Goal: Information Seeking & Learning: Check status

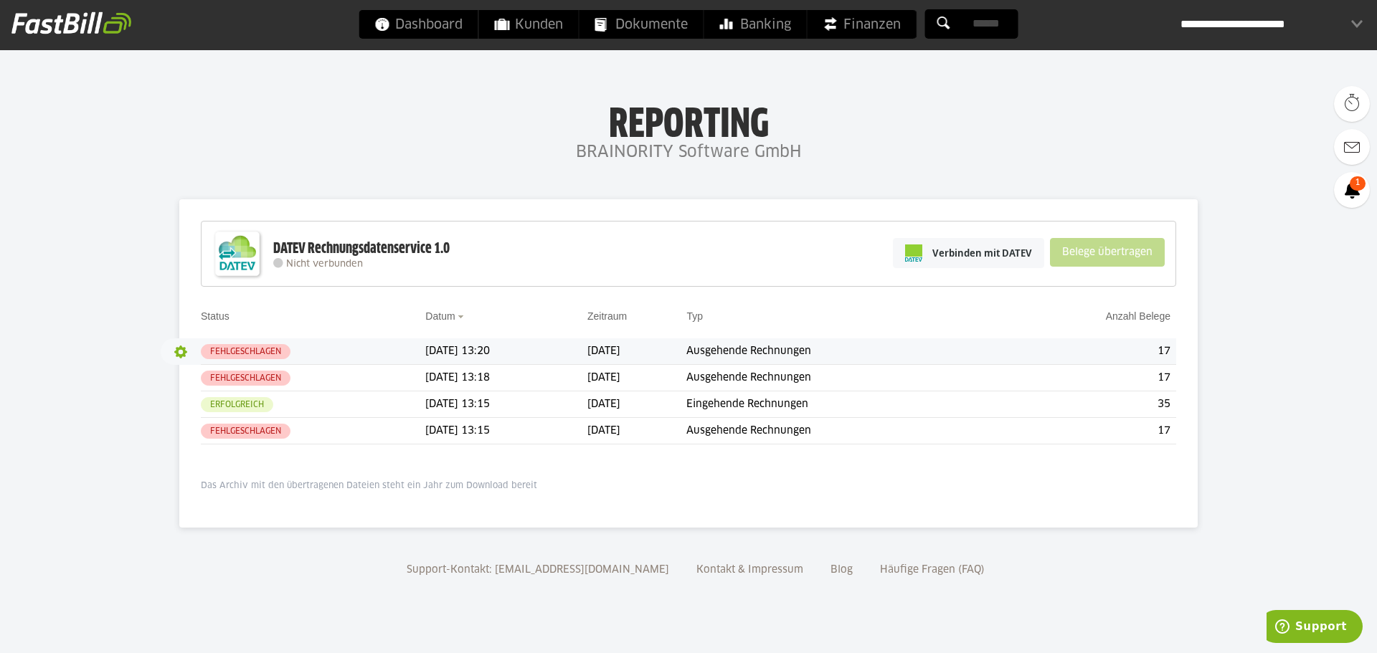
click at [184, 354] on button "button" at bounding box center [181, 352] width 24 height 24
click at [187, 348] on button "button" at bounding box center [181, 352] width 24 height 24
click at [204, 394] on slot "Protokoll" at bounding box center [212, 400] width 50 height 14
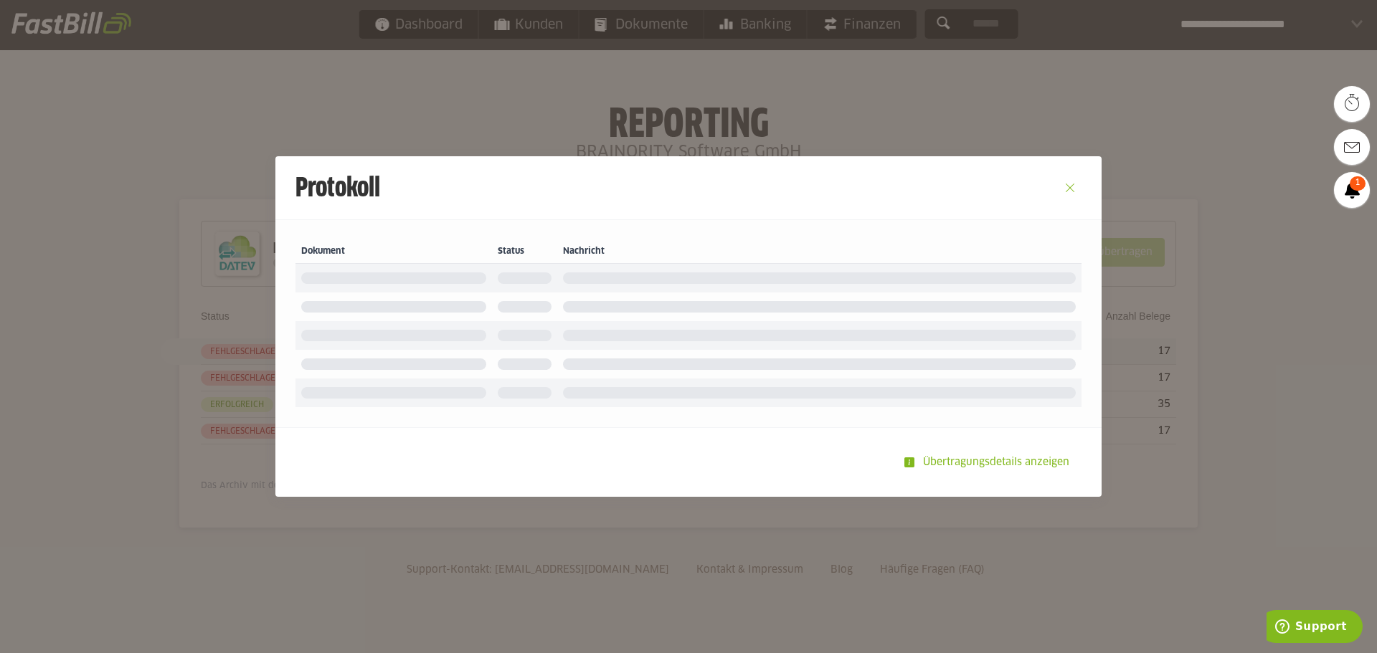
click at [1077, 189] on button "Close" at bounding box center [1070, 187] width 23 height 23
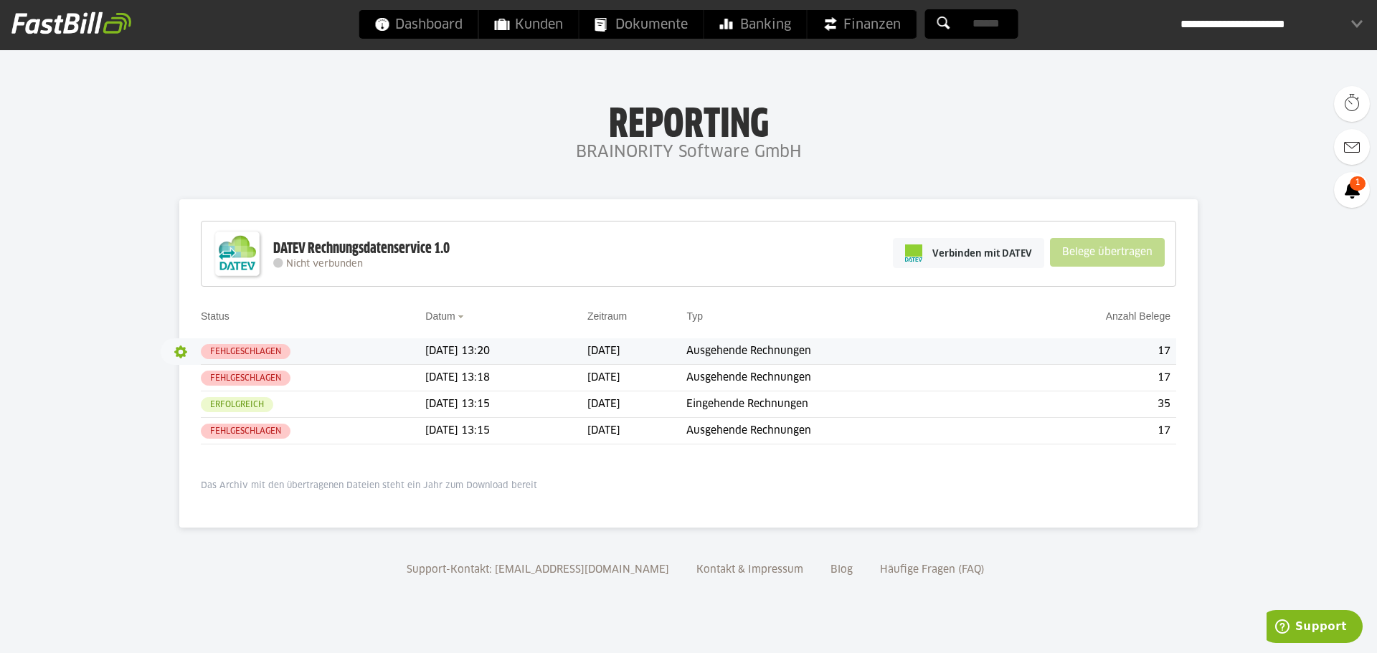
click at [182, 354] on button "button" at bounding box center [181, 352] width 24 height 24
click at [194, 374] on slot "Details" at bounding box center [212, 380] width 50 height 14
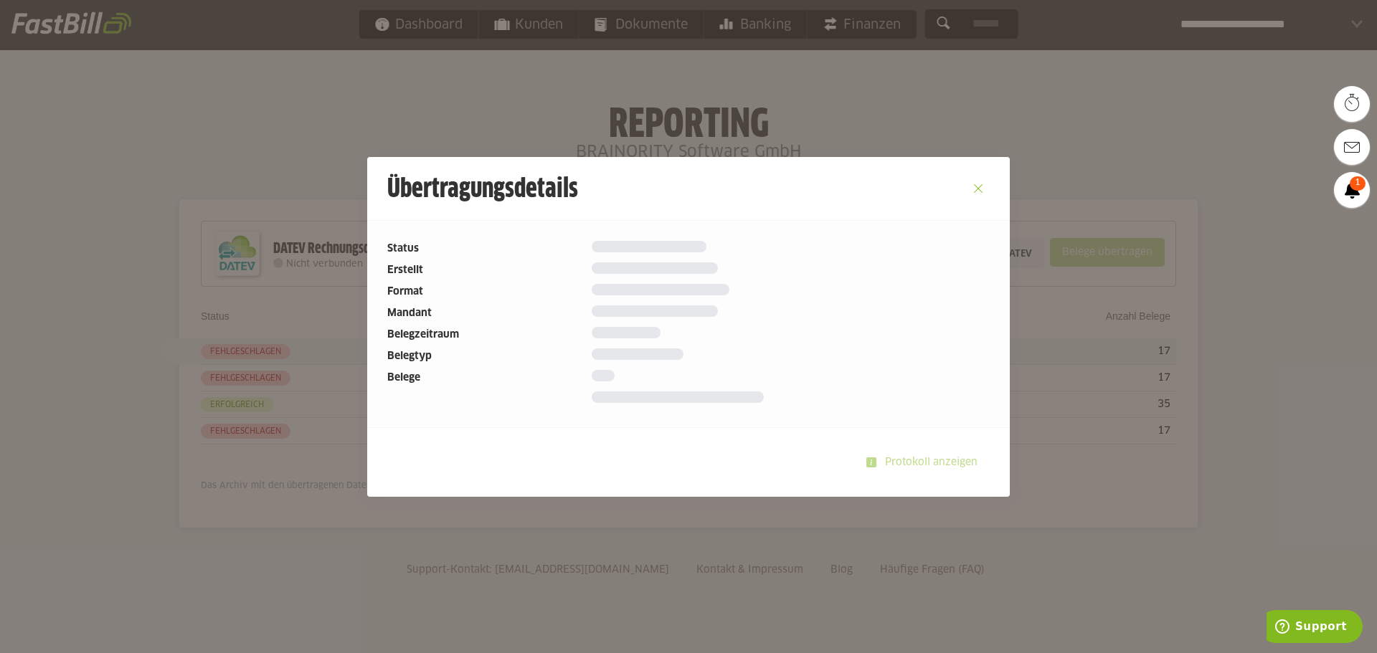
click at [976, 187] on button "Close" at bounding box center [978, 188] width 23 height 23
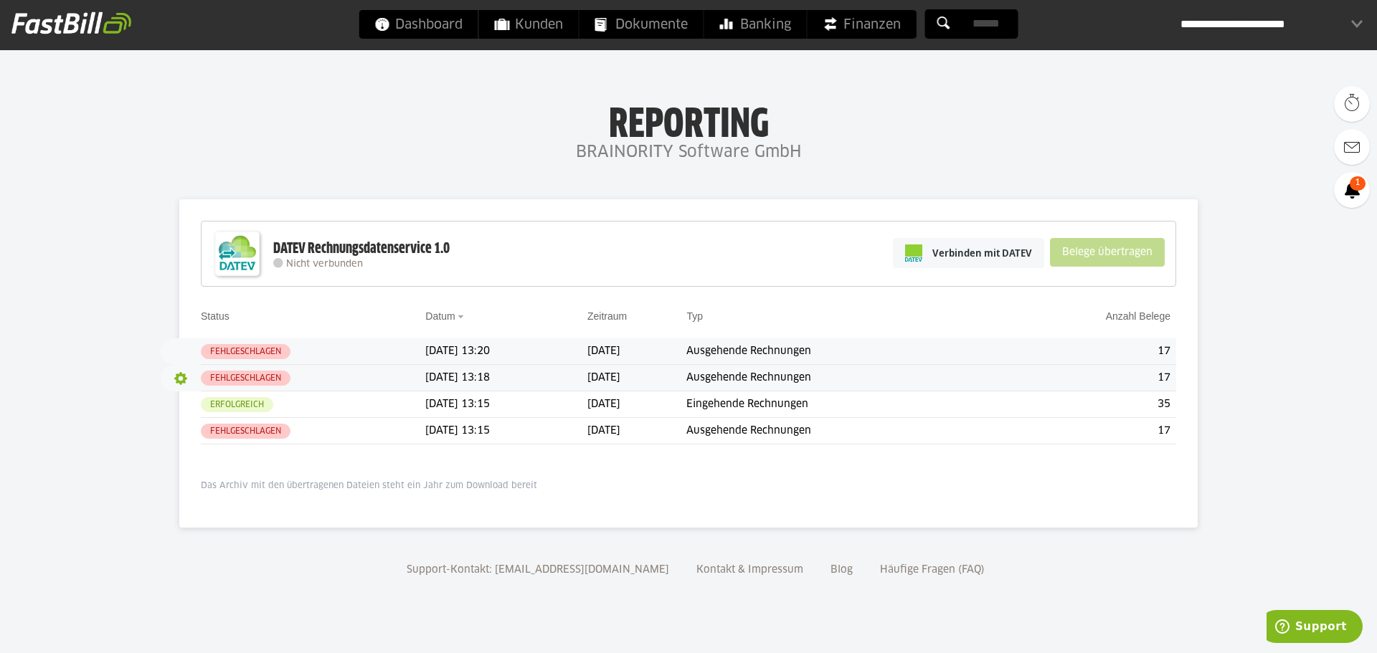
click at [182, 379] on button "button" at bounding box center [181, 379] width 24 height 24
click at [203, 420] on slot "Protokoll" at bounding box center [212, 427] width 50 height 14
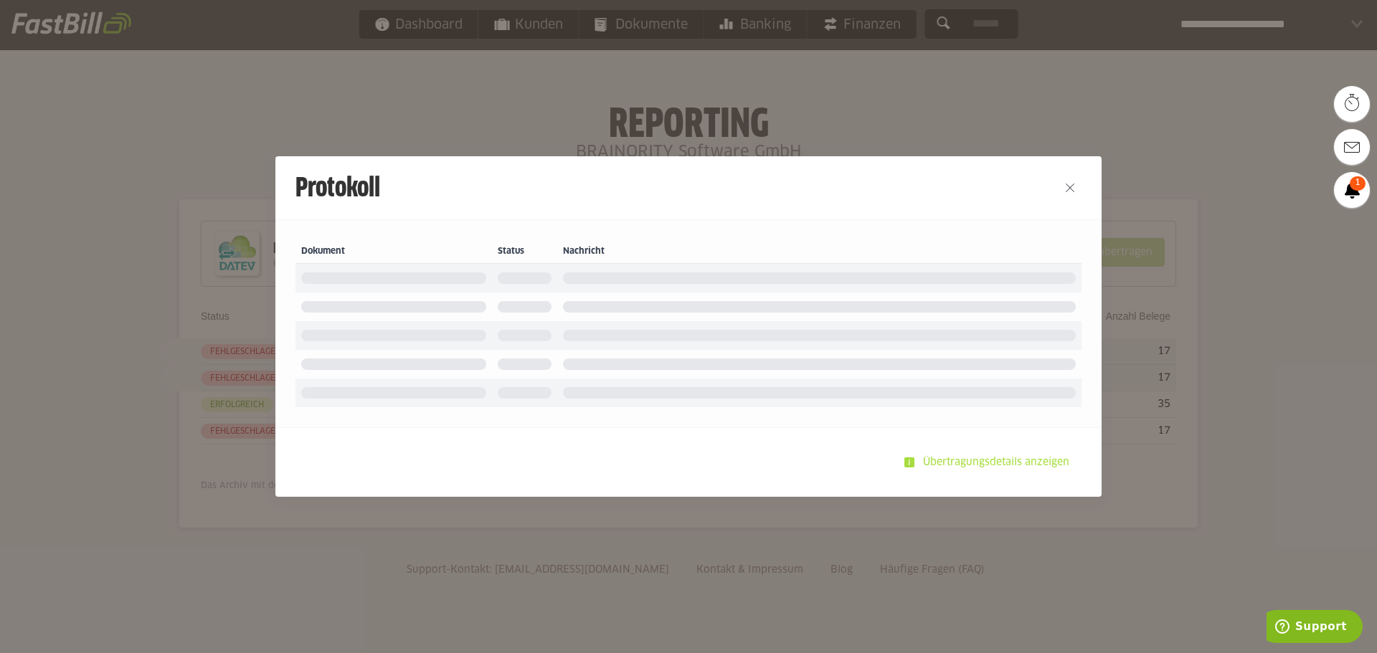
click at [973, 464] on slot "Übertragungsdetails anzeigen" at bounding box center [998, 462] width 166 height 27
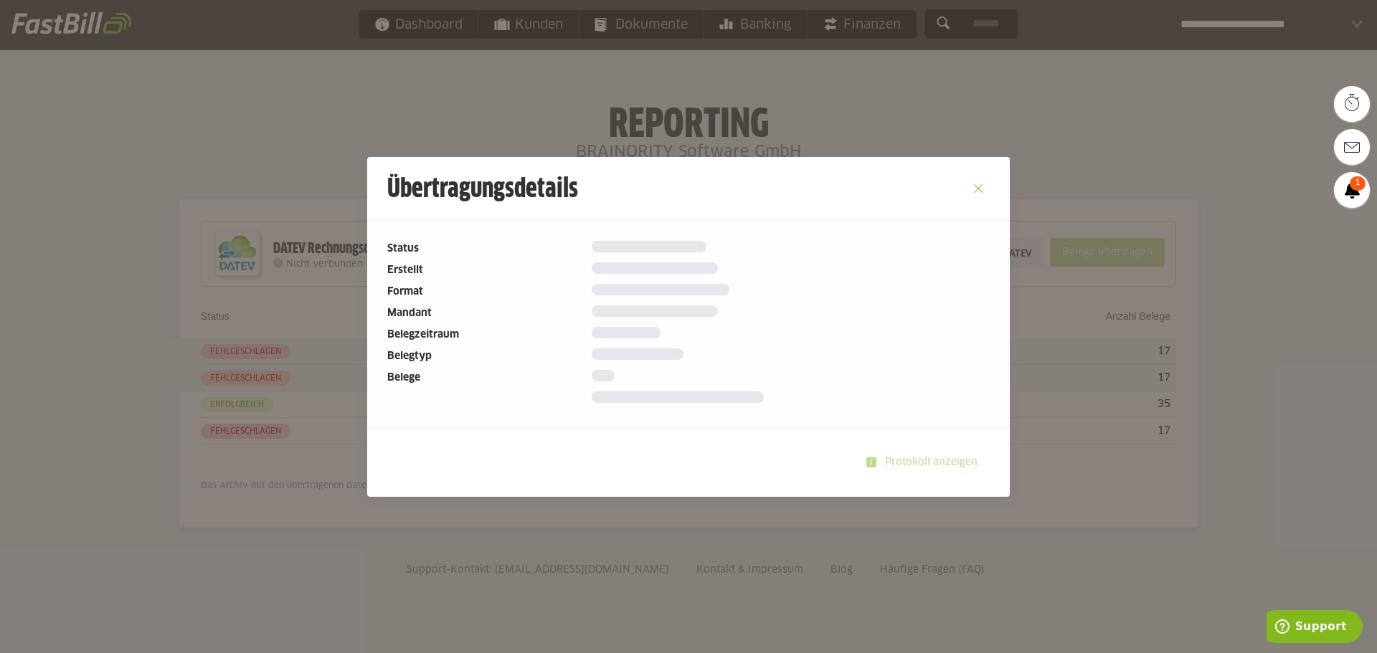
click at [978, 185] on button "Close" at bounding box center [978, 188] width 23 height 23
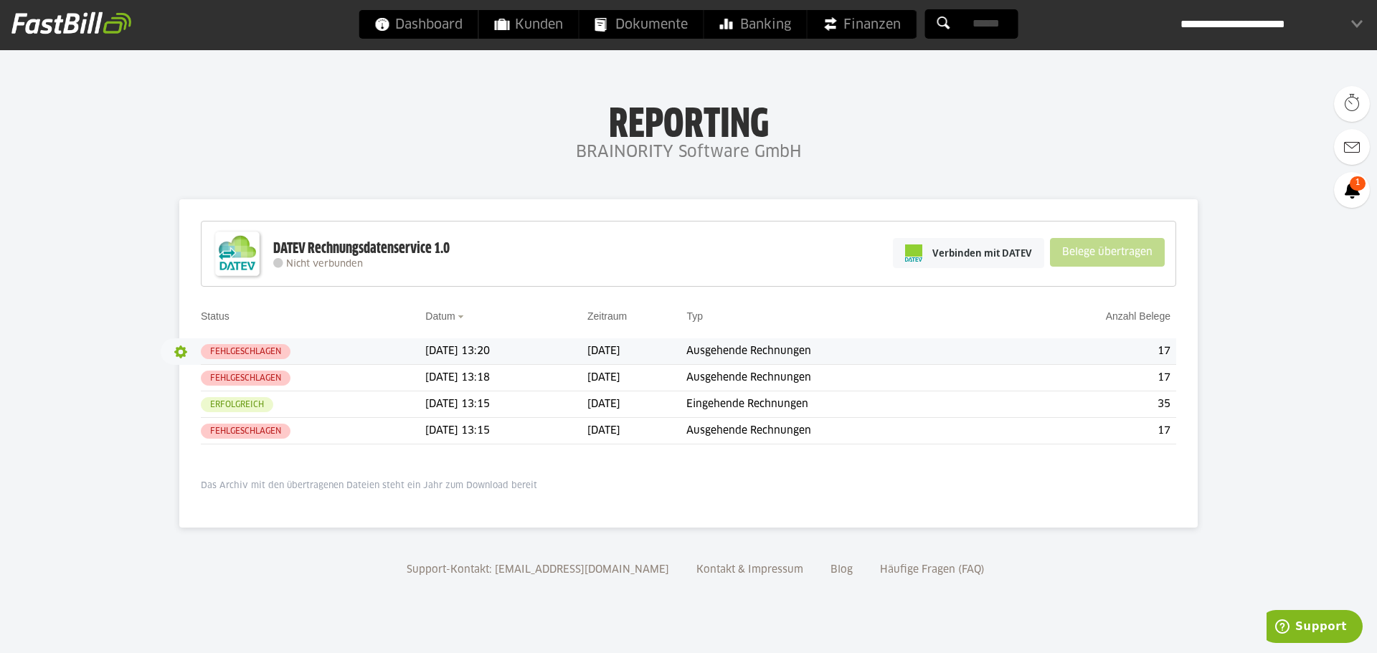
click at [188, 349] on button "button" at bounding box center [181, 352] width 24 height 24
click at [204, 393] on slot "Protokoll" at bounding box center [212, 400] width 50 height 14
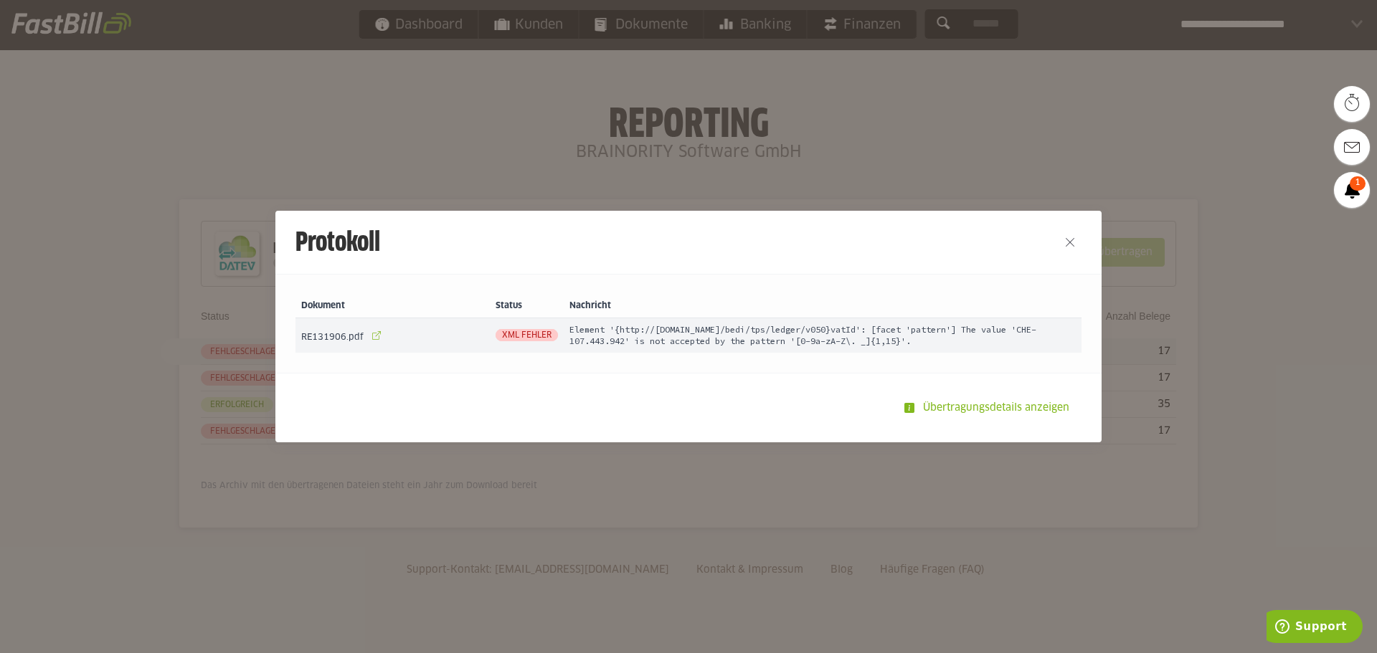
click at [372, 339] on link at bounding box center [377, 336] width 20 height 20
